Goal: Understand process/instructions

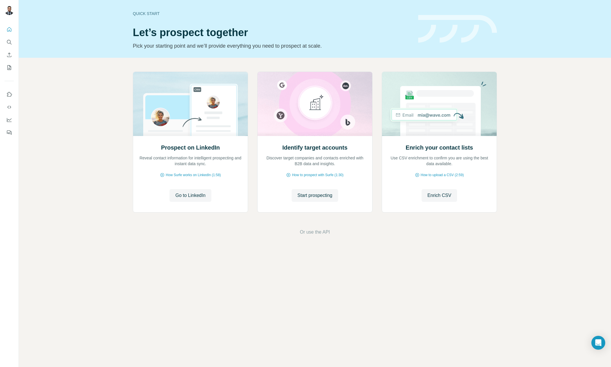
drag, startPoint x: 579, startPoint y: 49, endPoint x: 566, endPoint y: 37, distance: 17.6
click at [579, 47] on div "Quick start Let’s prospect together Pick your starting point and we’ll provide …" at bounding box center [315, 29] width 592 height 58
